Goal: Task Accomplishment & Management: Manage account settings

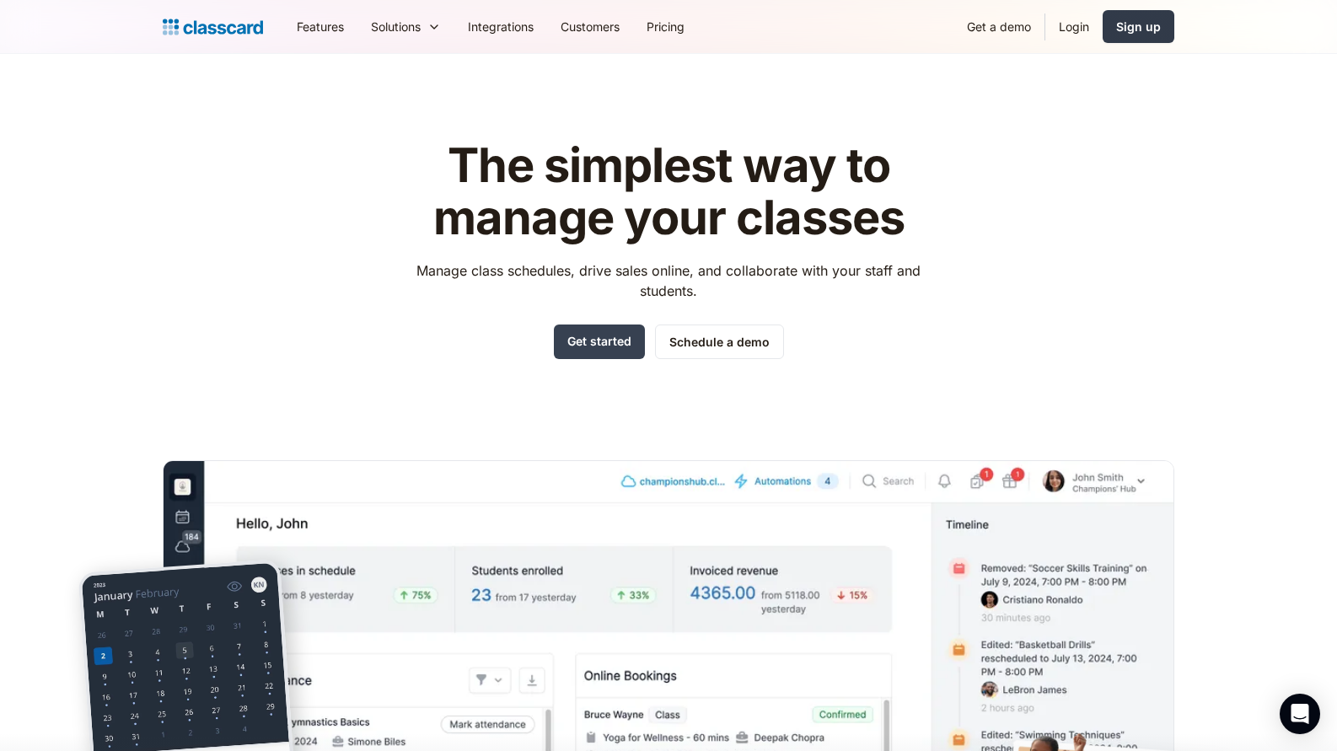
click at [1105, 31] on link "Sign up" at bounding box center [1139, 26] width 72 height 33
click at [1072, 25] on link "Login" at bounding box center [1073, 27] width 57 height 38
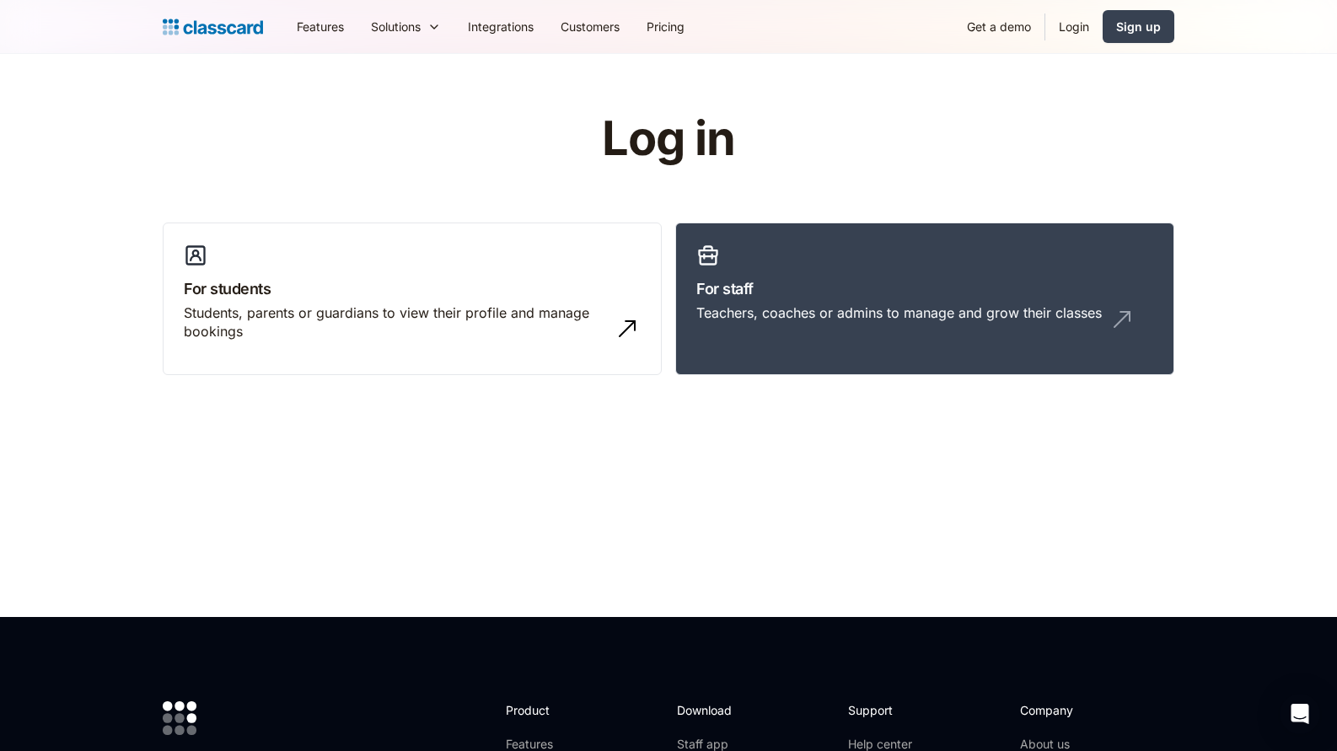
click at [1065, 24] on link "Login" at bounding box center [1073, 27] width 57 height 38
click at [813, 333] on div "Teachers, coaches or admins to manage and grow their classes" at bounding box center [924, 319] width 457 height 32
